Goal: Task Accomplishment & Management: Complete application form

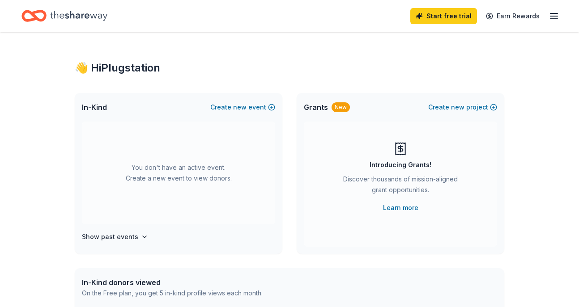
click at [552, 14] on icon "button" at bounding box center [553, 16] width 11 height 11
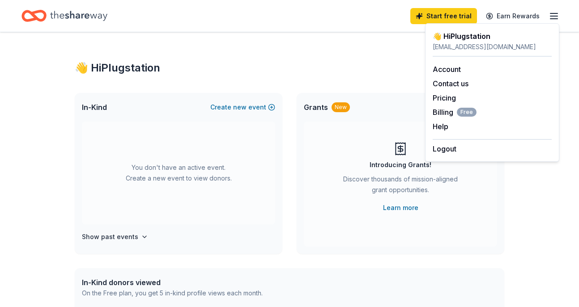
click at [85, 22] on icon "Home" at bounding box center [78, 16] width 57 height 18
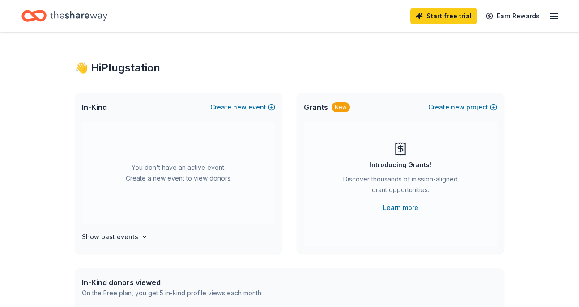
click at [83, 13] on icon "Home" at bounding box center [78, 16] width 57 height 10
click at [243, 101] on div "In-Kind Create new event" at bounding box center [179, 107] width 208 height 29
click at [241, 108] on span "new" at bounding box center [239, 107] width 13 height 11
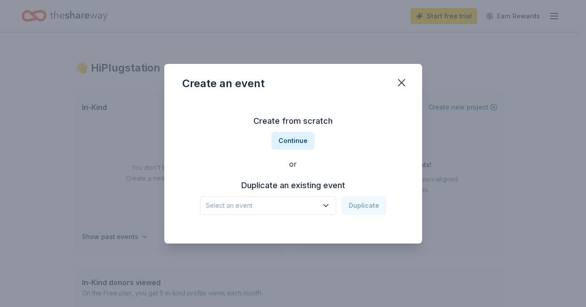
click at [283, 206] on span "Select an event" at bounding box center [262, 205] width 112 height 11
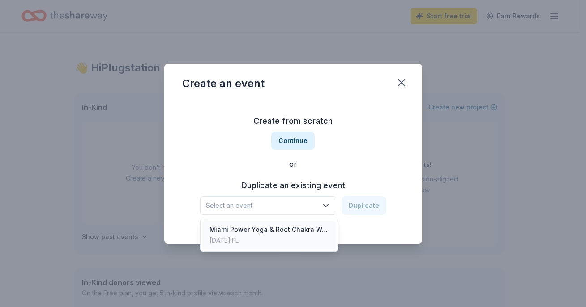
click at [287, 233] on div "Miami Power Yoga & Root Chakra Workshop" at bounding box center [268, 230] width 119 height 11
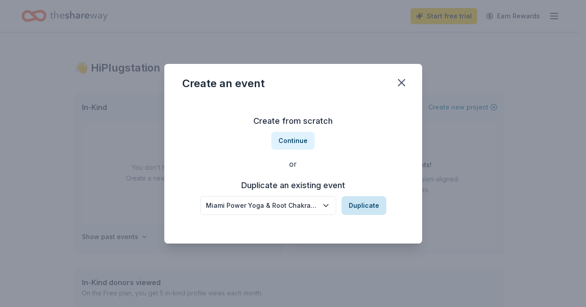
click at [356, 203] on button "Duplicate" at bounding box center [363, 205] width 45 height 19
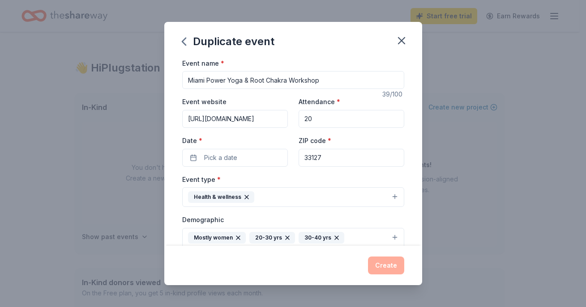
click at [229, 86] on input "Miami Power Yoga & Root Chakra Workshop" at bounding box center [293, 80] width 222 height 18
drag, startPoint x: 227, startPoint y: 81, endPoint x: 212, endPoint y: 81, distance: 14.8
click at [212, 81] on input "Miami Power Yoga & Root Chakra Workshop" at bounding box center [293, 80] width 222 height 18
click at [244, 78] on input "Miami Yoga & Root Chakra Workshop" at bounding box center [293, 80] width 222 height 18
click at [297, 82] on input "Miami Yoga & Aromatherapy Chakra Workshop" at bounding box center [293, 80] width 222 height 18
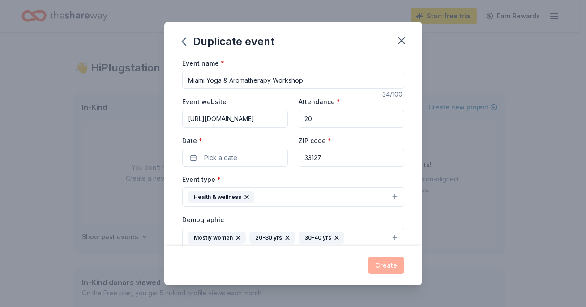
type input "Miami Yoga & Aromatherapy Workshop"
click at [312, 121] on input "20" at bounding box center [351, 119] width 106 height 18
type input "2"
type input "15"
click at [267, 159] on button "Pick a date" at bounding box center [235, 158] width 106 height 18
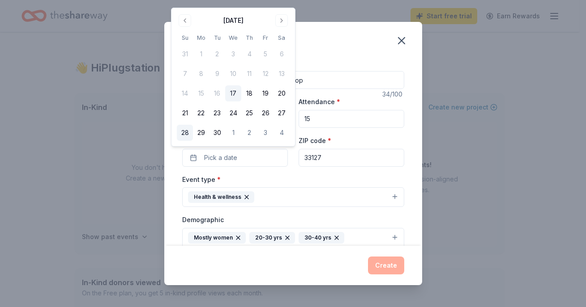
click at [186, 134] on button "28" at bounding box center [185, 133] width 16 height 16
click at [273, 176] on div "Event type * Health & wellness" at bounding box center [293, 191] width 222 height 34
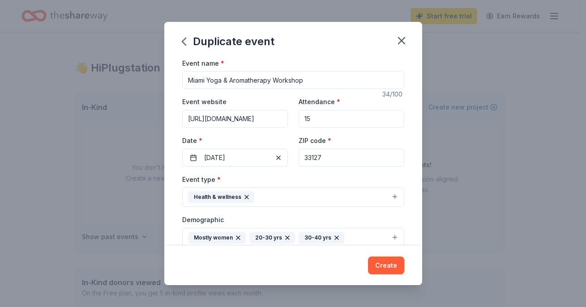
click at [236, 121] on input "https://rootchakrayogaworkshop.eventbrite.com" at bounding box center [235, 119] width 106 height 18
paste input "https://auratherapylife.com/products/mia-chakra-workshop-series-the-crown"
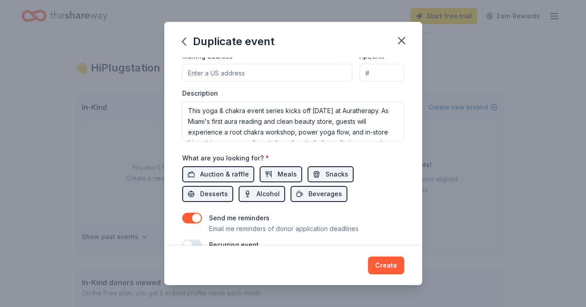
scroll to position [277, 0]
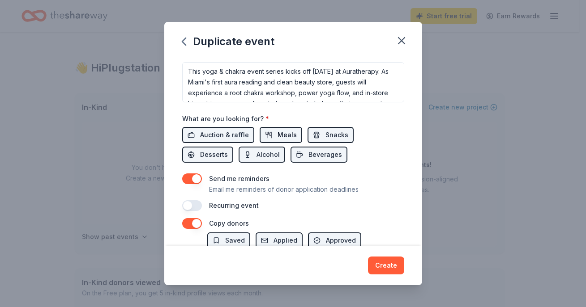
type input "https://auratherapylife.com/products/mia-chakra-workshop-series-the-crown"
click at [277, 138] on span "Meals" at bounding box center [286, 135] width 19 height 11
click at [272, 136] on button "Meals" at bounding box center [280, 135] width 43 height 16
click at [205, 157] on span "Desserts" at bounding box center [214, 154] width 28 height 11
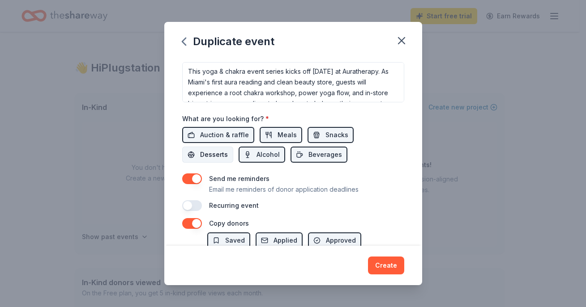
click at [205, 157] on span "Desserts" at bounding box center [214, 154] width 28 height 11
click at [268, 156] on span "Alcohol" at bounding box center [267, 154] width 23 height 11
click at [326, 156] on span "Beverages" at bounding box center [325, 154] width 34 height 11
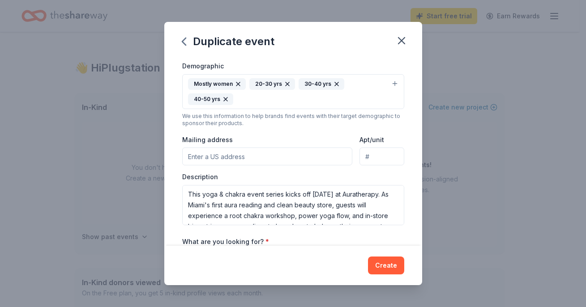
scroll to position [175, 0]
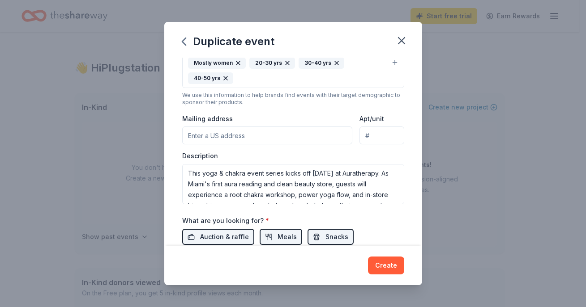
click at [228, 139] on input "Mailing address" at bounding box center [267, 136] width 170 height 18
paste input "230 NW 25th St,"
type input "230 Northwest 25th Street, Miami, FL, 33127"
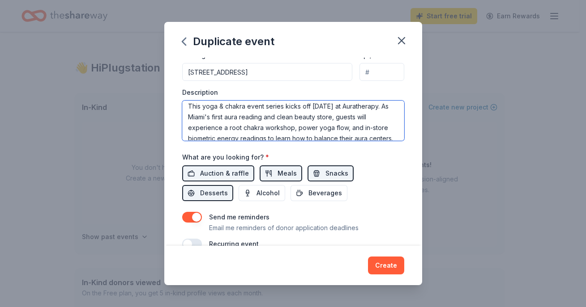
scroll to position [0, 0]
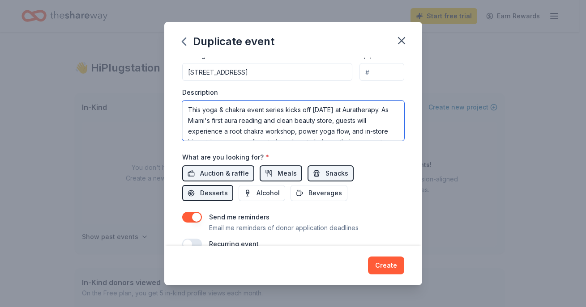
drag, startPoint x: 245, startPoint y: 105, endPoint x: 225, endPoint y: 105, distance: 20.1
click at [225, 105] on textarea "This yoga & chakra event series kicks off Sunday, March 30th at Auratherapy. As…" at bounding box center [293, 121] width 222 height 40
drag, startPoint x: 285, startPoint y: 111, endPoint x: 330, endPoint y: 113, distance: 44.8
click at [330, 113] on textarea "This yoga & aromatherapy event series kicks off Sunday, March 30th at Aurathera…" at bounding box center [293, 121] width 222 height 40
drag, startPoint x: 374, startPoint y: 111, endPoint x: 340, endPoint y: 110, distance: 33.6
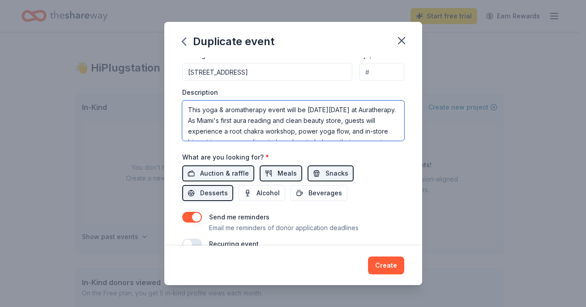
click at [340, 110] on textarea "This yoga & aromatherapy event will be on Sunday, March 30th at Auratherapy. As…" at bounding box center [293, 121] width 222 height 40
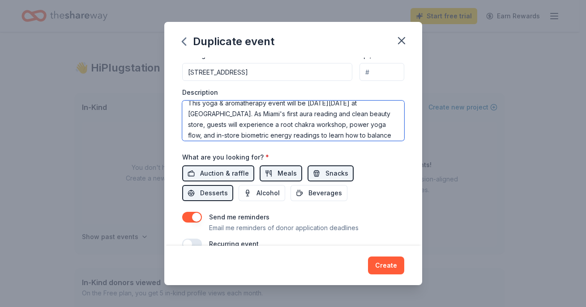
scroll to position [7, 0]
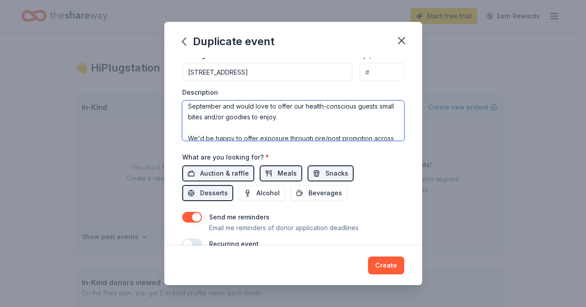
drag, startPoint x: 350, startPoint y: 116, endPoint x: 254, endPoint y: 132, distance: 98.0
click at [254, 133] on textarea "This yoga & aromatherapy event will be on Sunday, September 28th at Auratherapy…" at bounding box center [293, 121] width 222 height 40
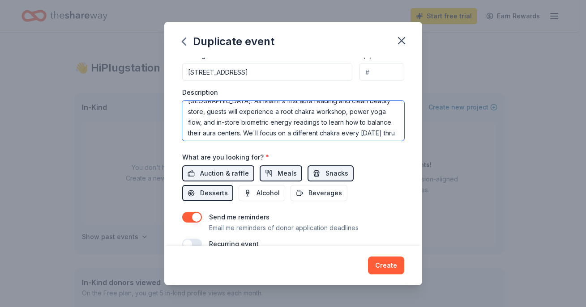
scroll to position [9, 0]
click at [273, 105] on textarea "This yoga & aromatherapy event will be on Sunday, September 28th at Auratherapy…" at bounding box center [293, 121] width 222 height 40
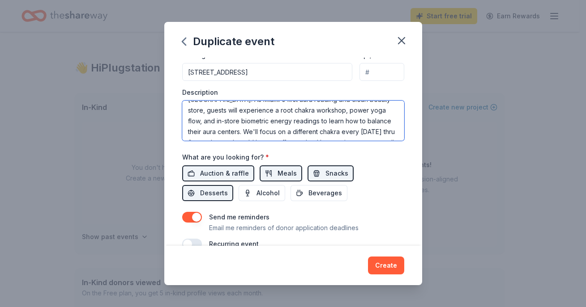
click at [310, 112] on textarea "This yoga & aromatherapy event will be on Sunday, September 28th at Auratherapy…" at bounding box center [293, 121] width 222 height 40
drag, startPoint x: 205, startPoint y: 119, endPoint x: 185, endPoint y: 122, distance: 20.3
click at [186, 122] on textarea "This yoga & aromatherapy event will be on Sunday, September 28th at Auratherapy…" at bounding box center [293, 121] width 222 height 40
click at [247, 120] on textarea "This yoga & aromatherapy event will be on Sunday, September 28th at Auratherapy…" at bounding box center [293, 121] width 222 height 40
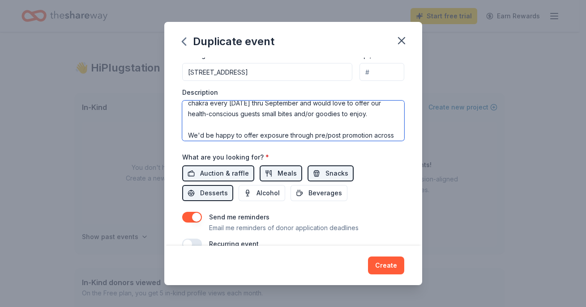
scroll to position [67, 0]
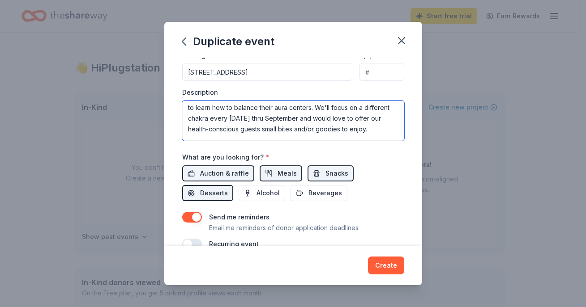
drag, startPoint x: 234, startPoint y: 119, endPoint x: 223, endPoint y: 109, distance: 14.9
click at [223, 109] on textarea "This yoga & aromatherapy event will be on Sunday, September 28th at Auratherapy…" at bounding box center [293, 121] width 222 height 40
click at [227, 129] on textarea "This yoga & aromatherapy event will be on Sunday, September 28th at Auratherapy…" at bounding box center [293, 121] width 222 height 40
drag, startPoint x: 234, startPoint y: 132, endPoint x: 222, endPoint y: 123, distance: 14.7
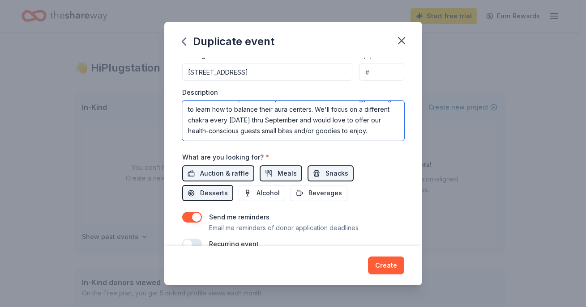
click at [222, 123] on textarea "This yoga & aromatherapy event will be on Sunday, September 28th at Auratherapy…" at bounding box center [293, 121] width 222 height 40
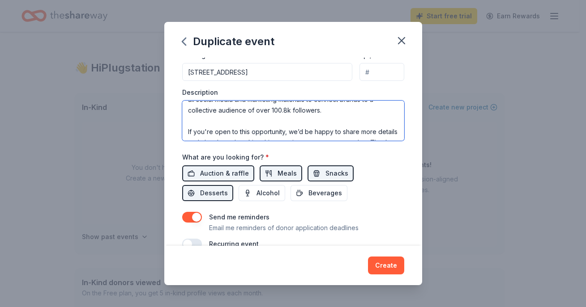
scroll to position [107, 0]
click at [298, 123] on textarea "This yoga & aromatherapy event will be on Sunday, September 28th at Auratherapy…" at bounding box center [293, 121] width 222 height 40
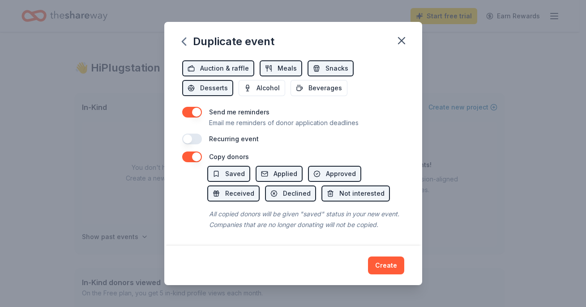
scroll to position [0, 0]
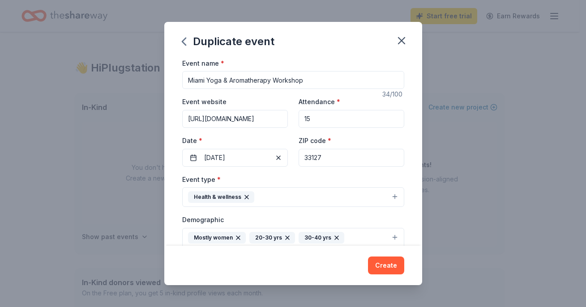
type textarea "This yoga & aromatherapy event will be on Sunday, September 28th at Auratherapy…"
click at [209, 81] on input "Miami Yoga & Aromatherapy Workshop" at bounding box center [293, 80] width 222 height 18
click at [206, 82] on input "Miami Yoga & Aromatherapy Workshop" at bounding box center [293, 80] width 222 height 18
click at [272, 83] on input "Miami Yoga & Aromatherapy Workshop" at bounding box center [293, 80] width 222 height 18
click at [207, 78] on input "Miami Yoga & Aromatherapy Workshop" at bounding box center [293, 80] width 222 height 18
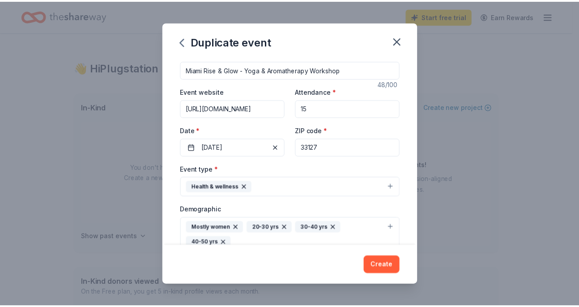
scroll to position [20, 0]
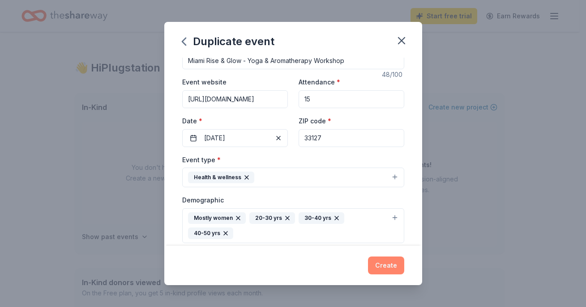
type input "Miami Rise & Glow - Yoga & Aromatherapy Workshop"
click at [386, 267] on button "Create" at bounding box center [386, 266] width 36 height 18
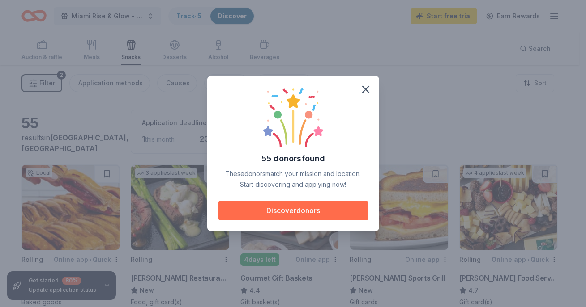
click at [296, 213] on button "Discover donors" at bounding box center [293, 211] width 150 height 20
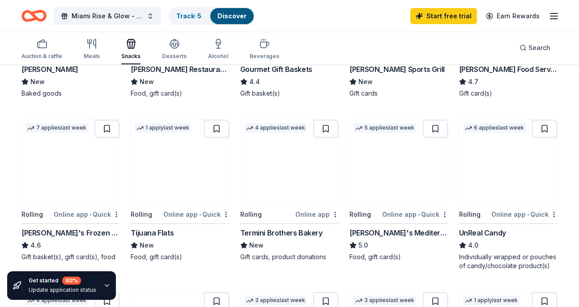
scroll to position [217, 0]
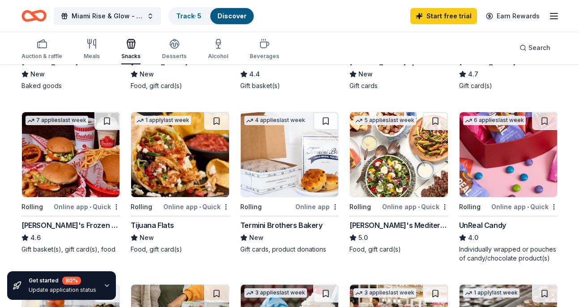
click at [393, 184] on img at bounding box center [399, 154] width 98 height 85
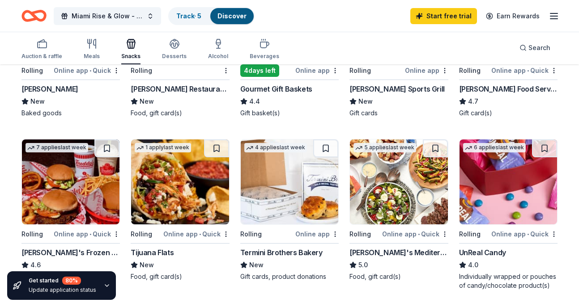
scroll to position [186, 0]
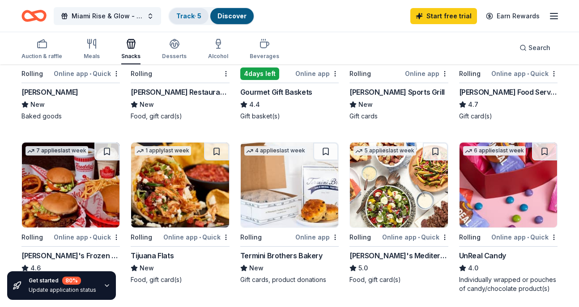
click at [191, 11] on div "Track · 5" at bounding box center [188, 16] width 39 height 16
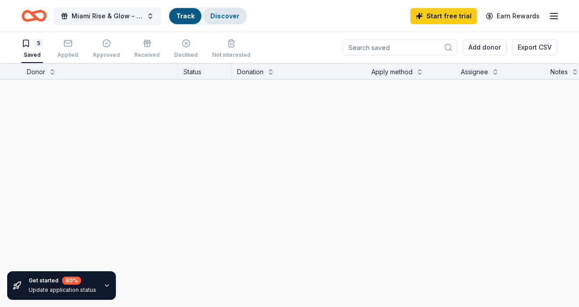
scroll to position [0, 0]
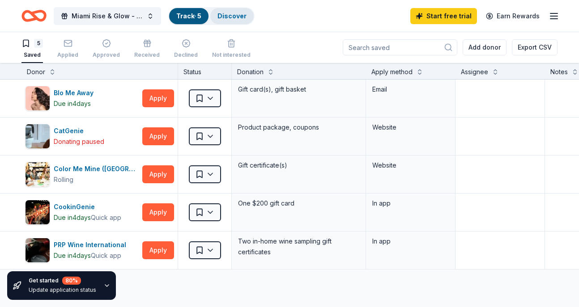
click at [239, 14] on link "Discover" at bounding box center [231, 16] width 29 height 8
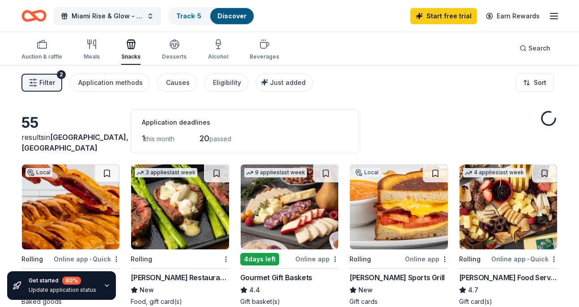
click at [238, 19] on link "Discover" at bounding box center [231, 16] width 29 height 8
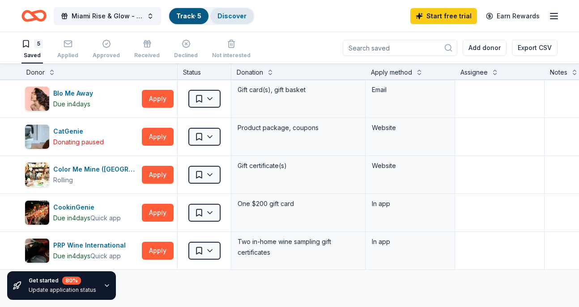
click at [237, 17] on link "Discover" at bounding box center [231, 16] width 29 height 8
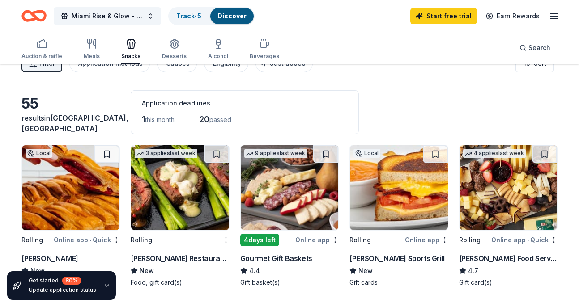
scroll to position [20, 0]
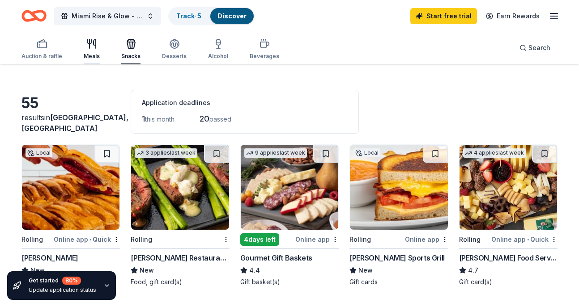
click at [94, 49] on icon "button" at bounding box center [91, 43] width 11 height 11
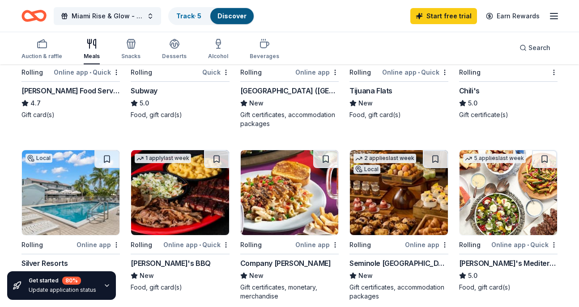
scroll to position [373, 0]
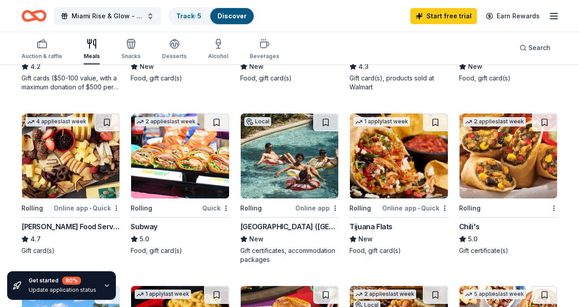
click at [180, 187] on img at bounding box center [180, 156] width 98 height 85
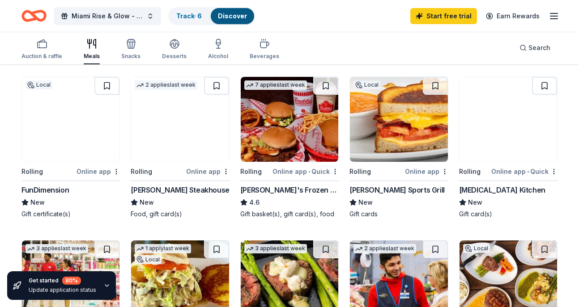
scroll to position [72, 0]
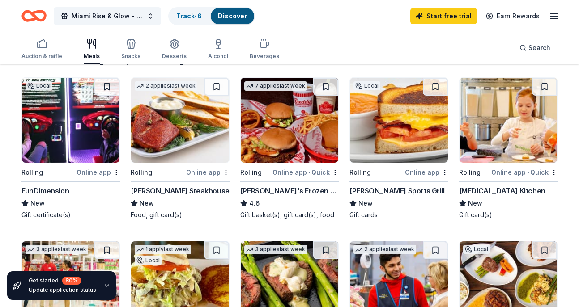
click at [189, 119] on img at bounding box center [180, 120] width 98 height 85
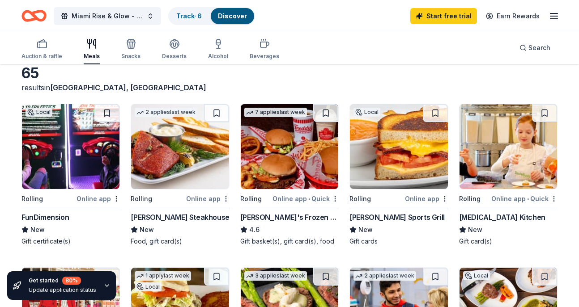
scroll to position [15, 0]
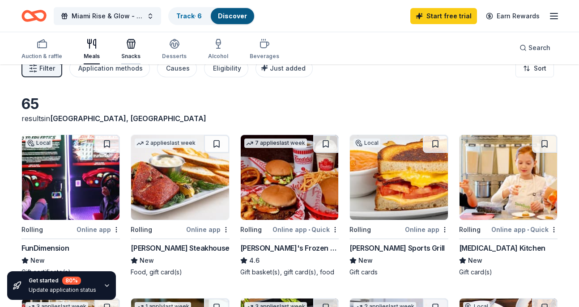
click at [133, 45] on icon "button" at bounding box center [131, 45] width 8 height 6
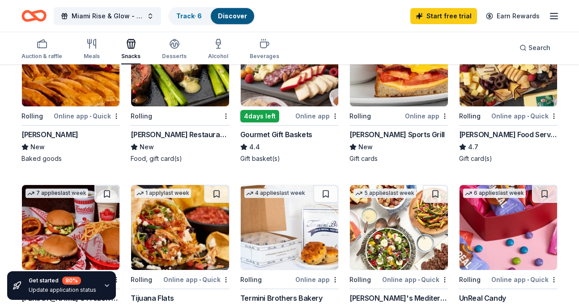
scroll to position [116, 0]
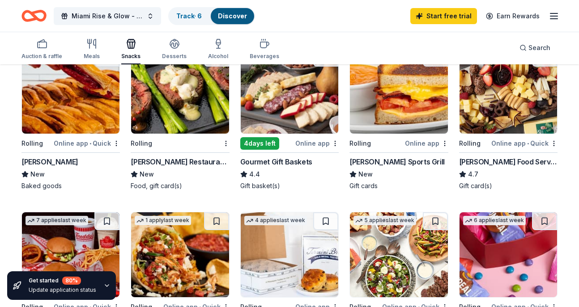
click at [56, 98] on img at bounding box center [71, 91] width 98 height 85
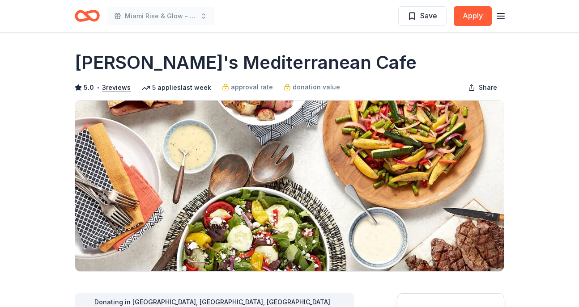
drag, startPoint x: 75, startPoint y: 68, endPoint x: 314, endPoint y: 69, distance: 238.9
click at [314, 69] on h1 "[PERSON_NAME]'s Mediterranean Cafe" at bounding box center [246, 62] width 342 height 25
drag, startPoint x: 326, startPoint y: 65, endPoint x: 89, endPoint y: 61, distance: 237.6
click at [89, 61] on div "[PERSON_NAME]'s Mediterranean Cafe" at bounding box center [289, 62] width 429 height 25
click at [89, 61] on h1 "[PERSON_NAME]'s Mediterranean Cafe" at bounding box center [246, 62] width 342 height 25
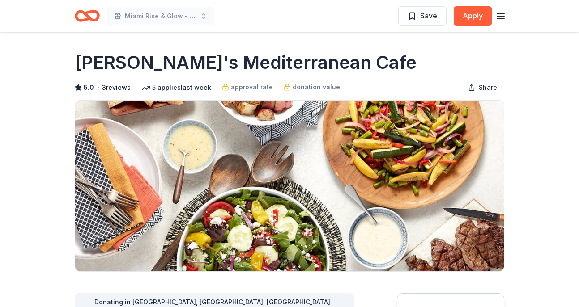
click at [89, 61] on h1 "[PERSON_NAME]'s Mediterranean Cafe" at bounding box center [246, 62] width 342 height 25
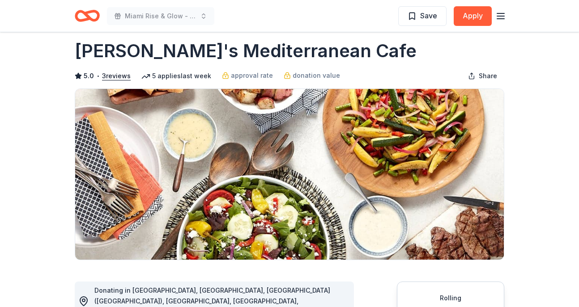
scroll to position [17, 0]
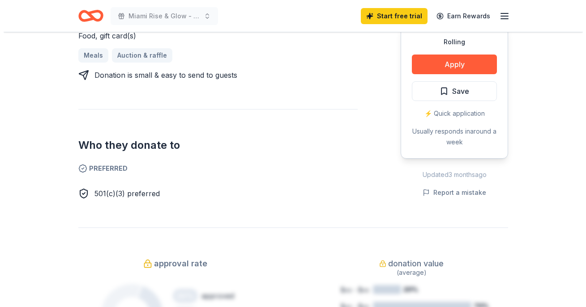
scroll to position [396, 0]
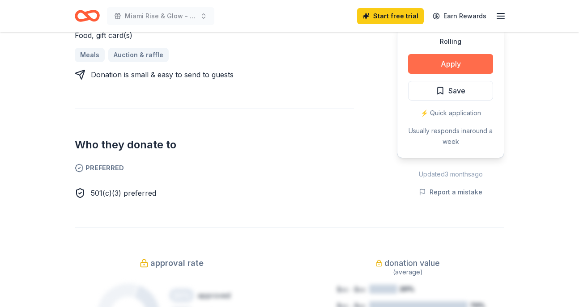
click at [447, 58] on button "Apply" at bounding box center [450, 64] width 85 height 20
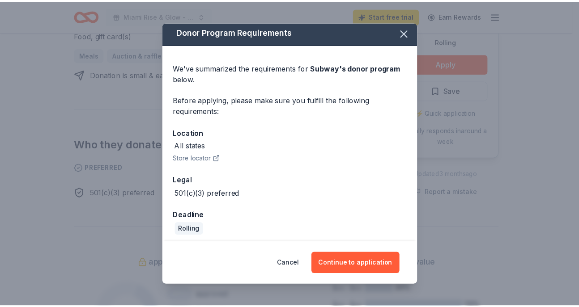
scroll to position [6, 0]
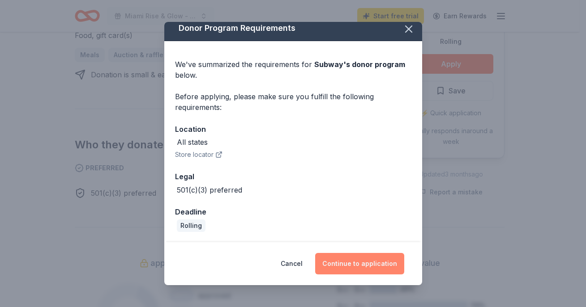
click at [351, 268] on button "Continue to application" at bounding box center [359, 263] width 89 height 21
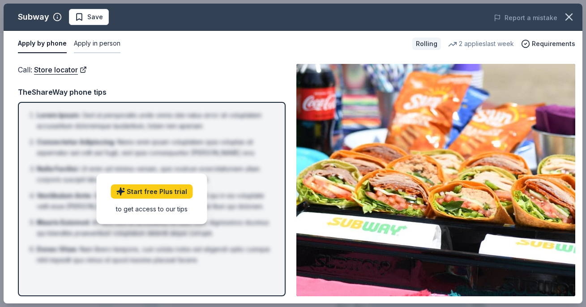
click at [98, 40] on button "Apply in person" at bounding box center [97, 43] width 47 height 19
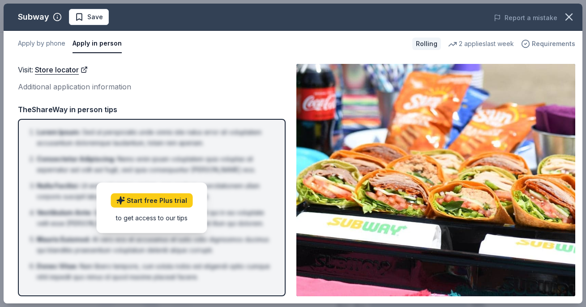
click at [548, 44] on span "Requirements" at bounding box center [552, 43] width 43 height 11
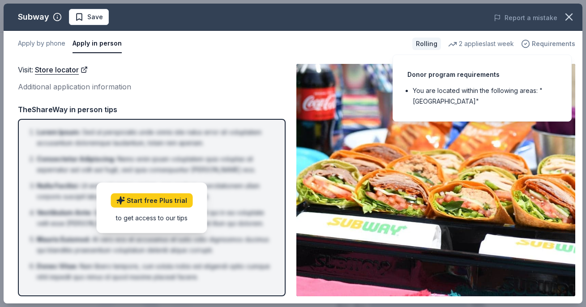
click at [538, 47] on span "Requirements" at bounding box center [552, 43] width 43 height 11
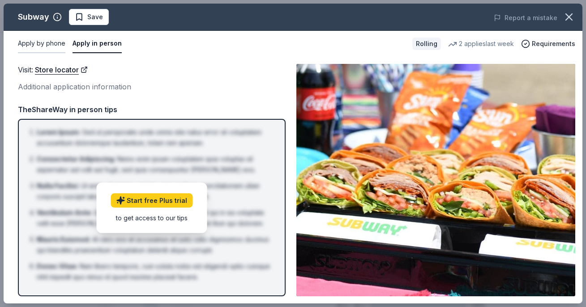
click at [41, 42] on button "Apply by phone" at bounding box center [41, 43] width 47 height 19
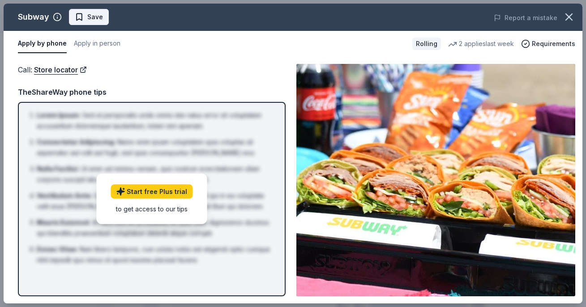
click at [98, 13] on span "Save" at bounding box center [95, 17] width 16 height 11
click at [565, 14] on icon "button" at bounding box center [568, 17] width 13 height 13
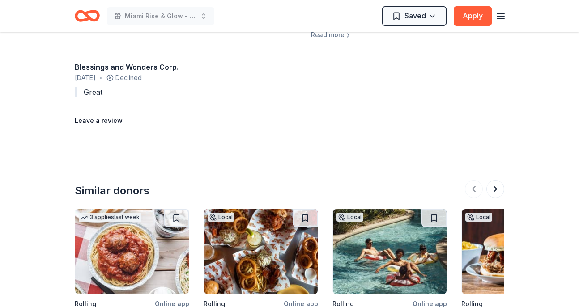
scroll to position [999, 0]
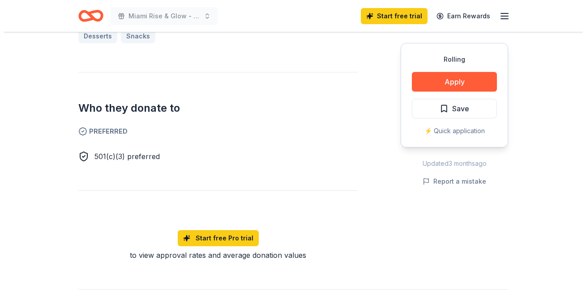
scroll to position [439, 0]
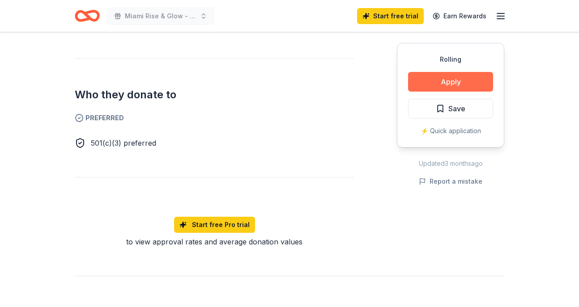
click at [445, 79] on button "Apply" at bounding box center [450, 82] width 85 height 20
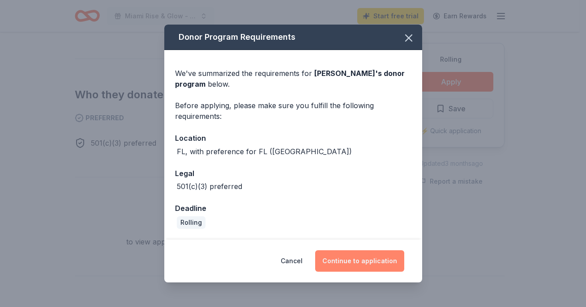
click at [343, 259] on button "Continue to application" at bounding box center [359, 261] width 89 height 21
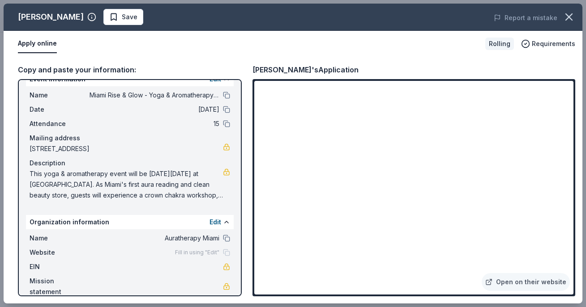
scroll to position [28, 0]
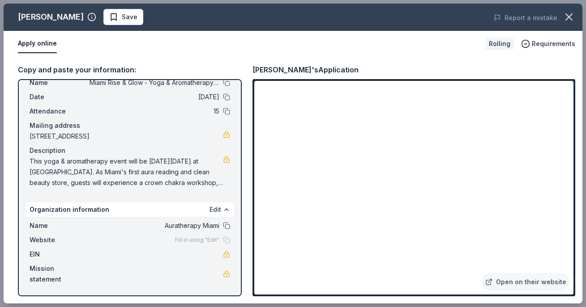
click at [209, 211] on button "Edit" at bounding box center [215, 209] width 12 height 11
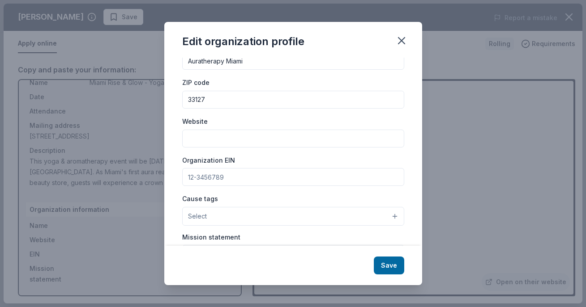
scroll to position [68, 0]
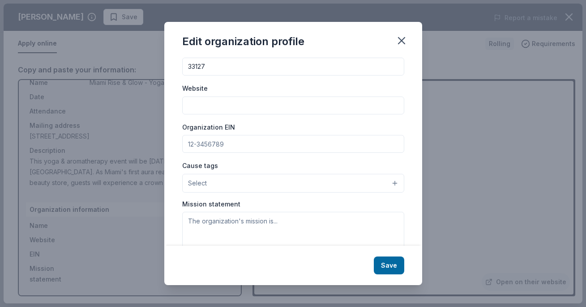
click at [243, 102] on input "Website" at bounding box center [293, 106] width 222 height 18
paste input "https://auratherapylife.com/"
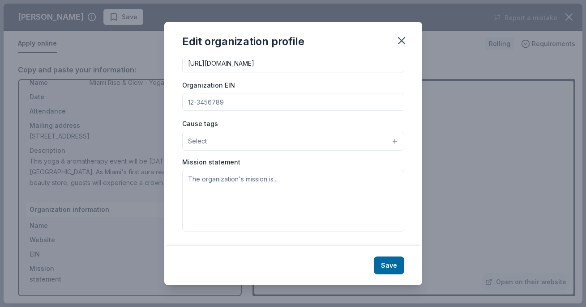
scroll to position [0, 0]
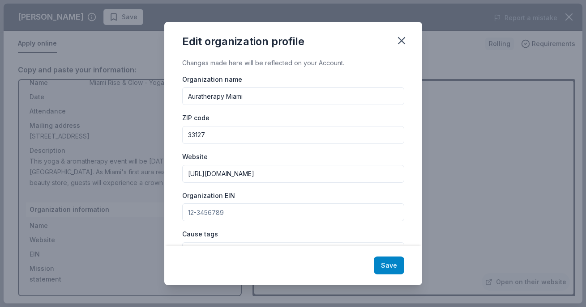
type input "https://auratherapylife.com/"
click at [384, 270] on button "Save" at bounding box center [389, 266] width 30 height 18
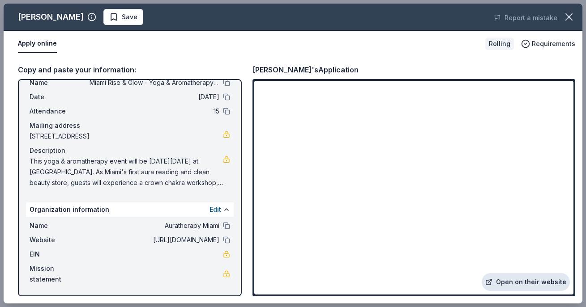
click at [519, 284] on link "Open on their website" at bounding box center [525, 282] width 88 height 18
